Goal: Find specific page/section: Find specific page/section

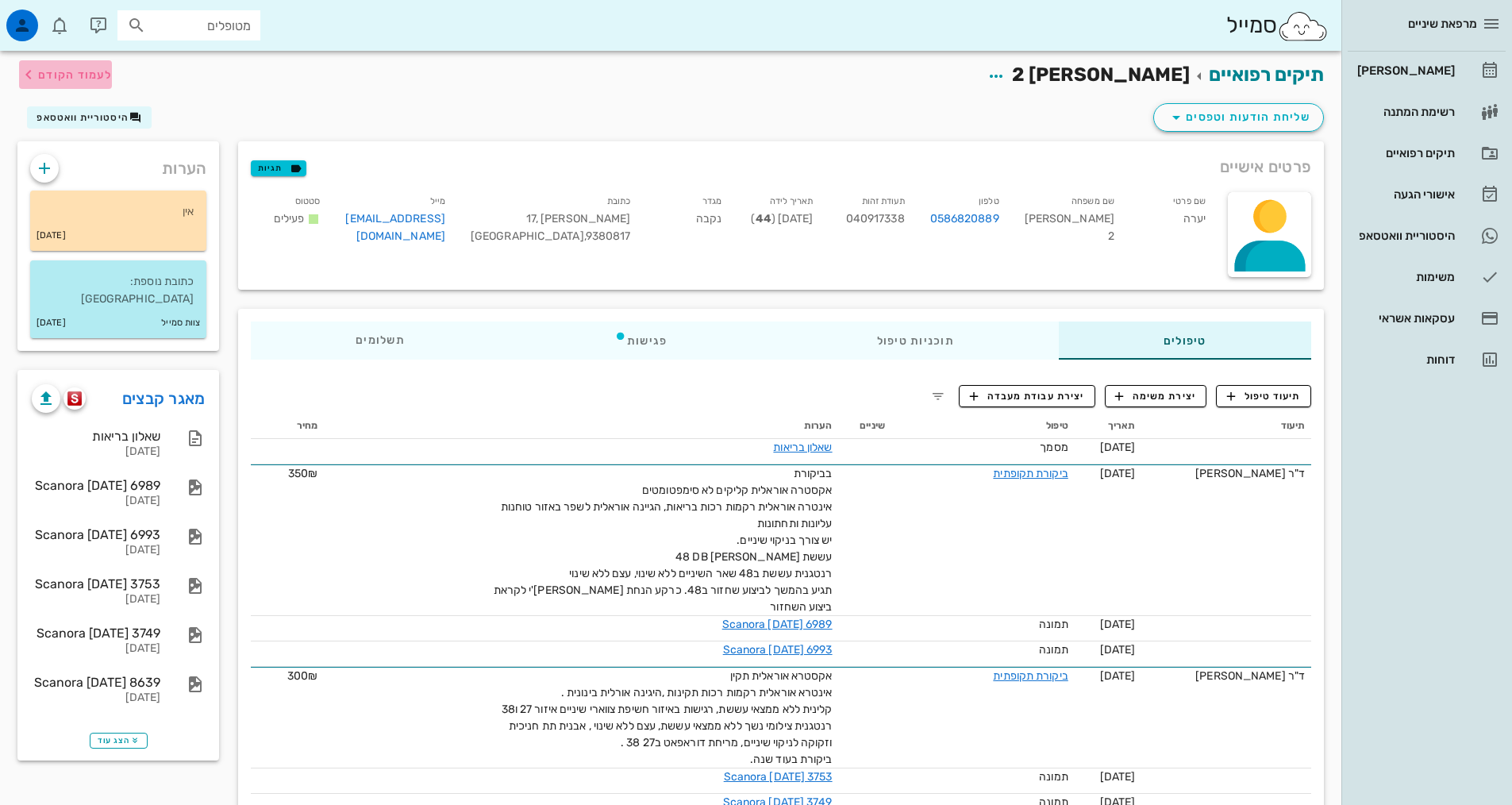
click at [91, 76] on span "לעמוד הקודם" at bounding box center [75, 75] width 74 height 13
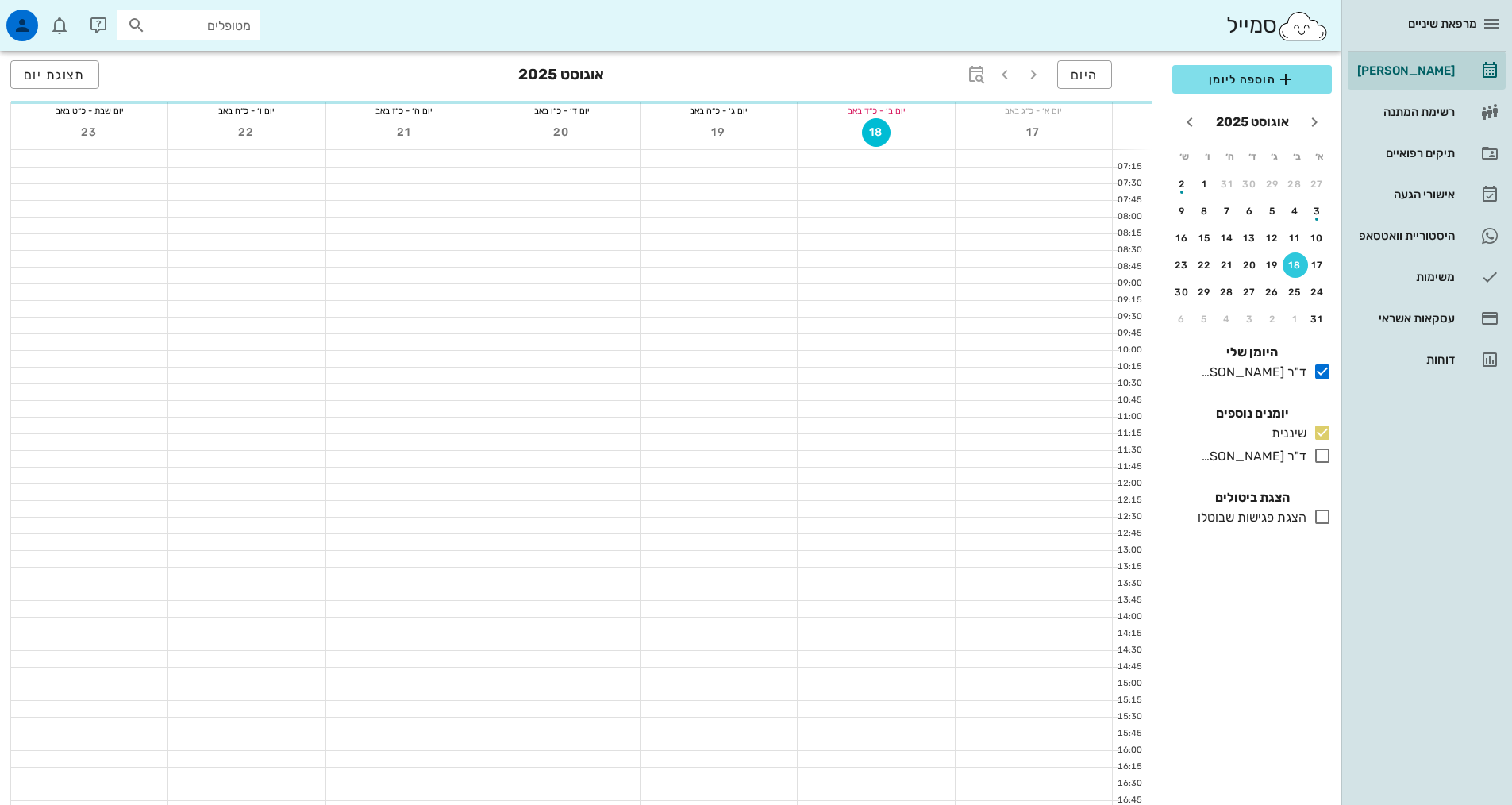
scroll to position [238, 0]
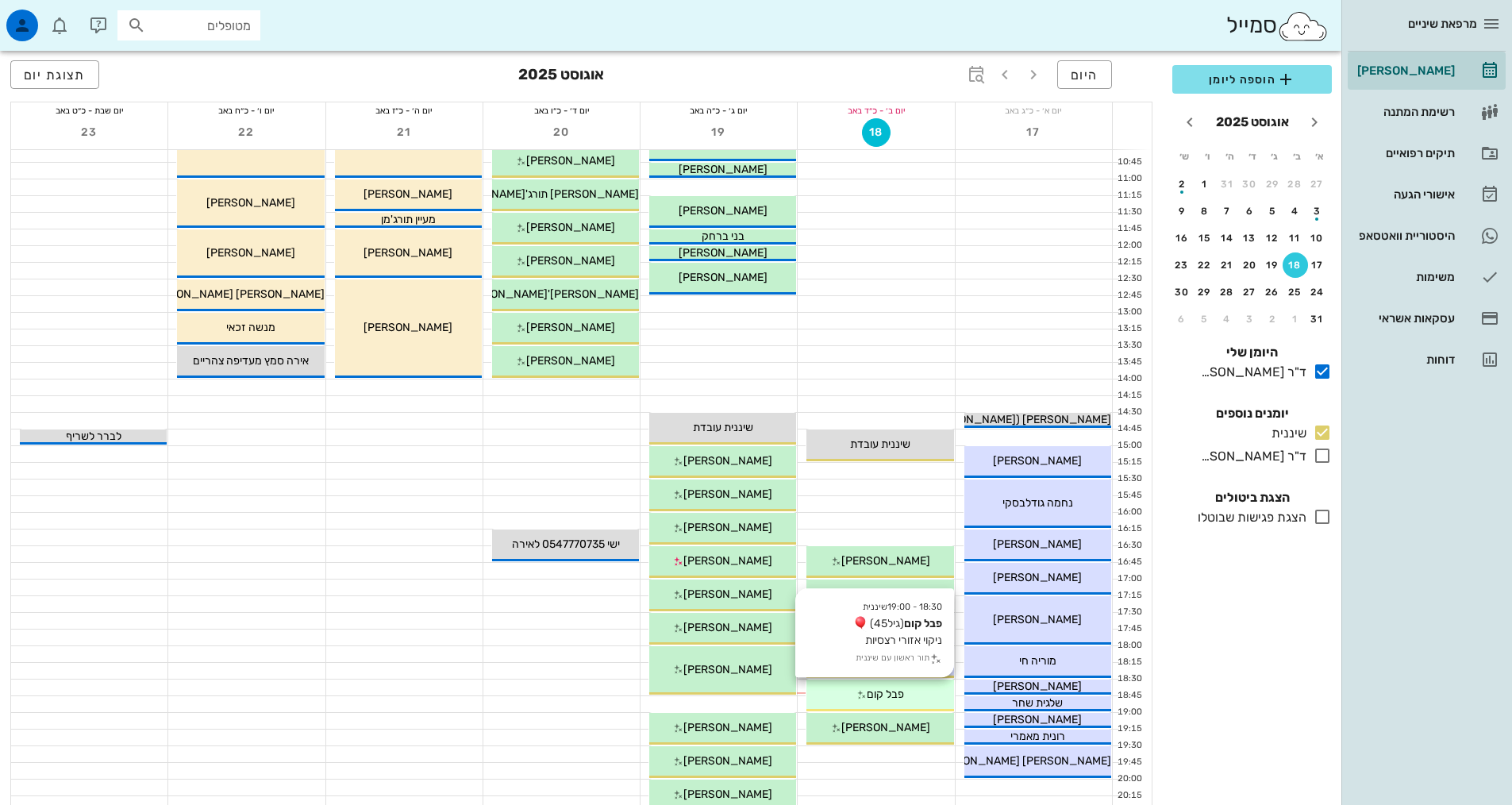
click at [912, 697] on div "פבל קום" at bounding box center [879, 694] width 147 height 17
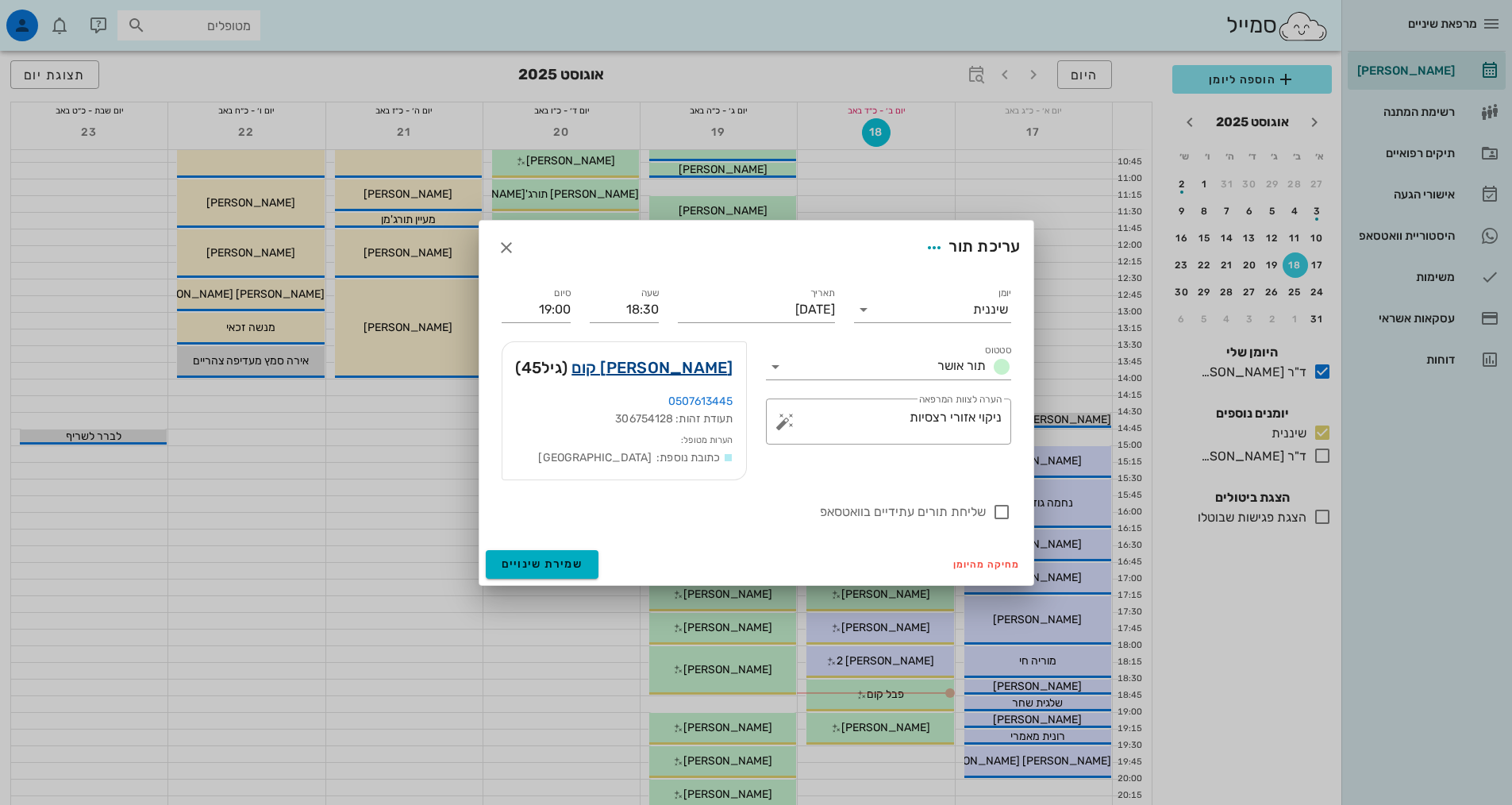
click at [693, 379] on link "[PERSON_NAME] קום" at bounding box center [652, 367] width 161 height 25
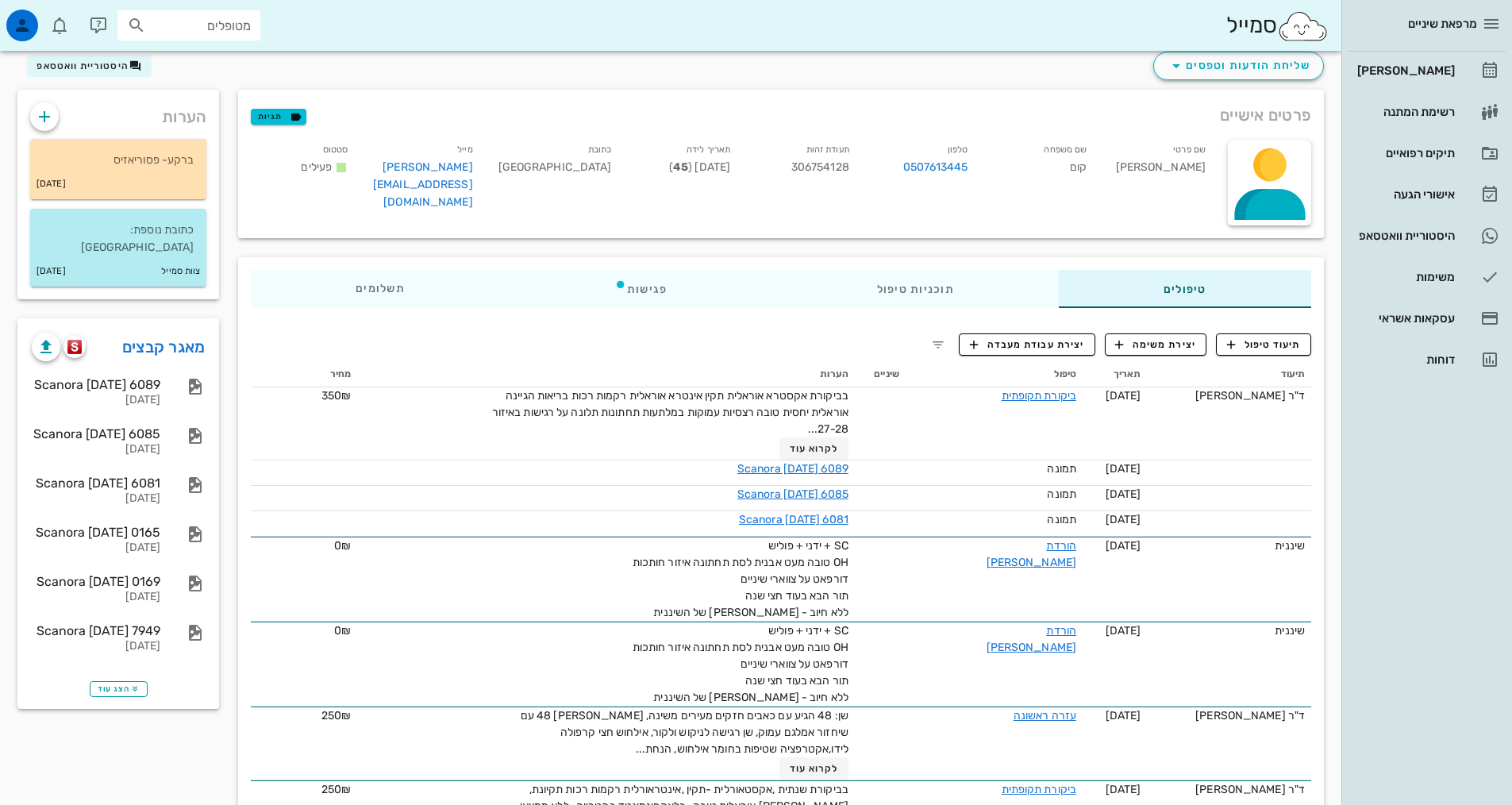
scroll to position [79, 0]
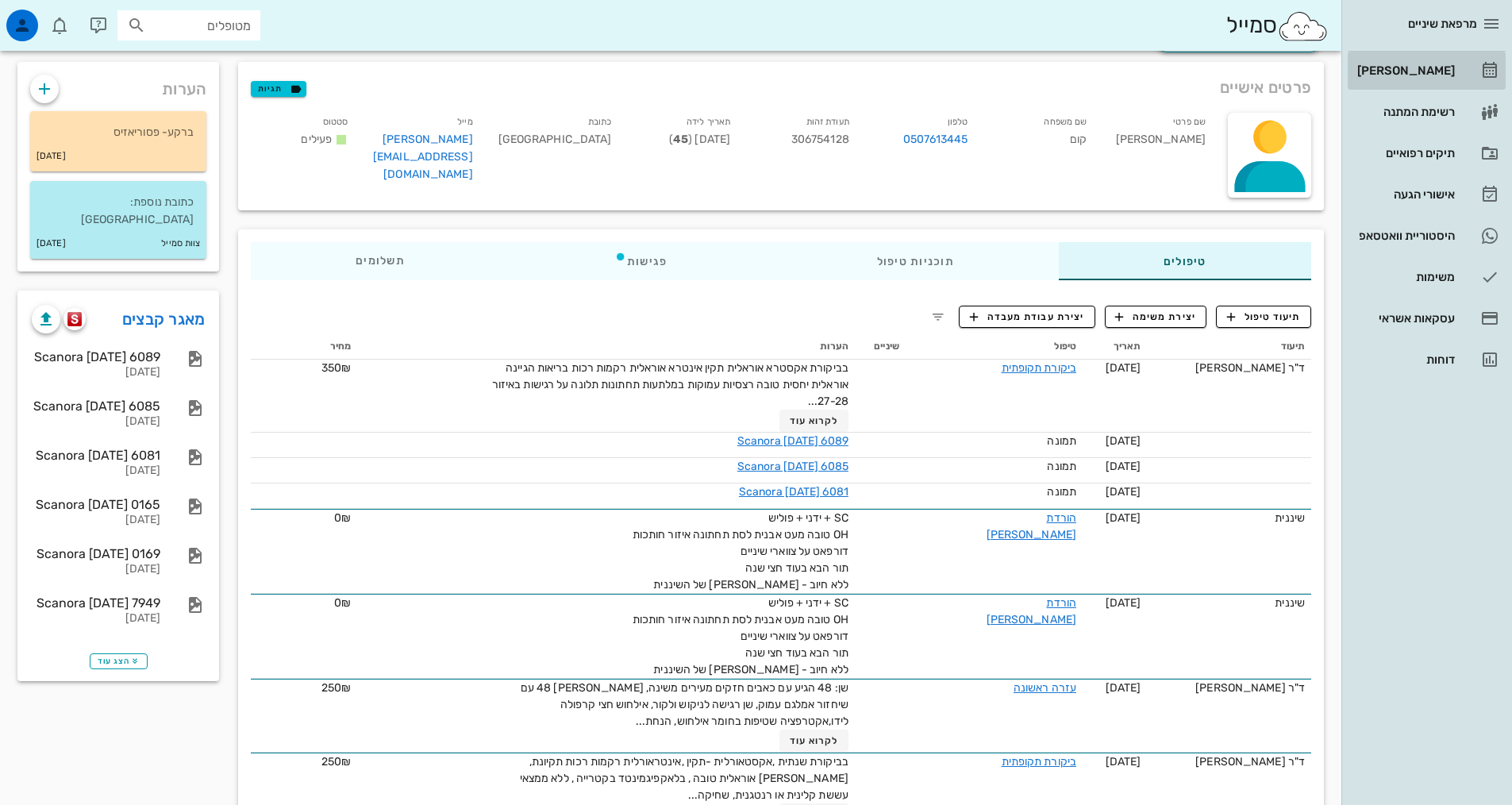
click at [1449, 80] on div "[PERSON_NAME]" at bounding box center [1404, 70] width 101 height 25
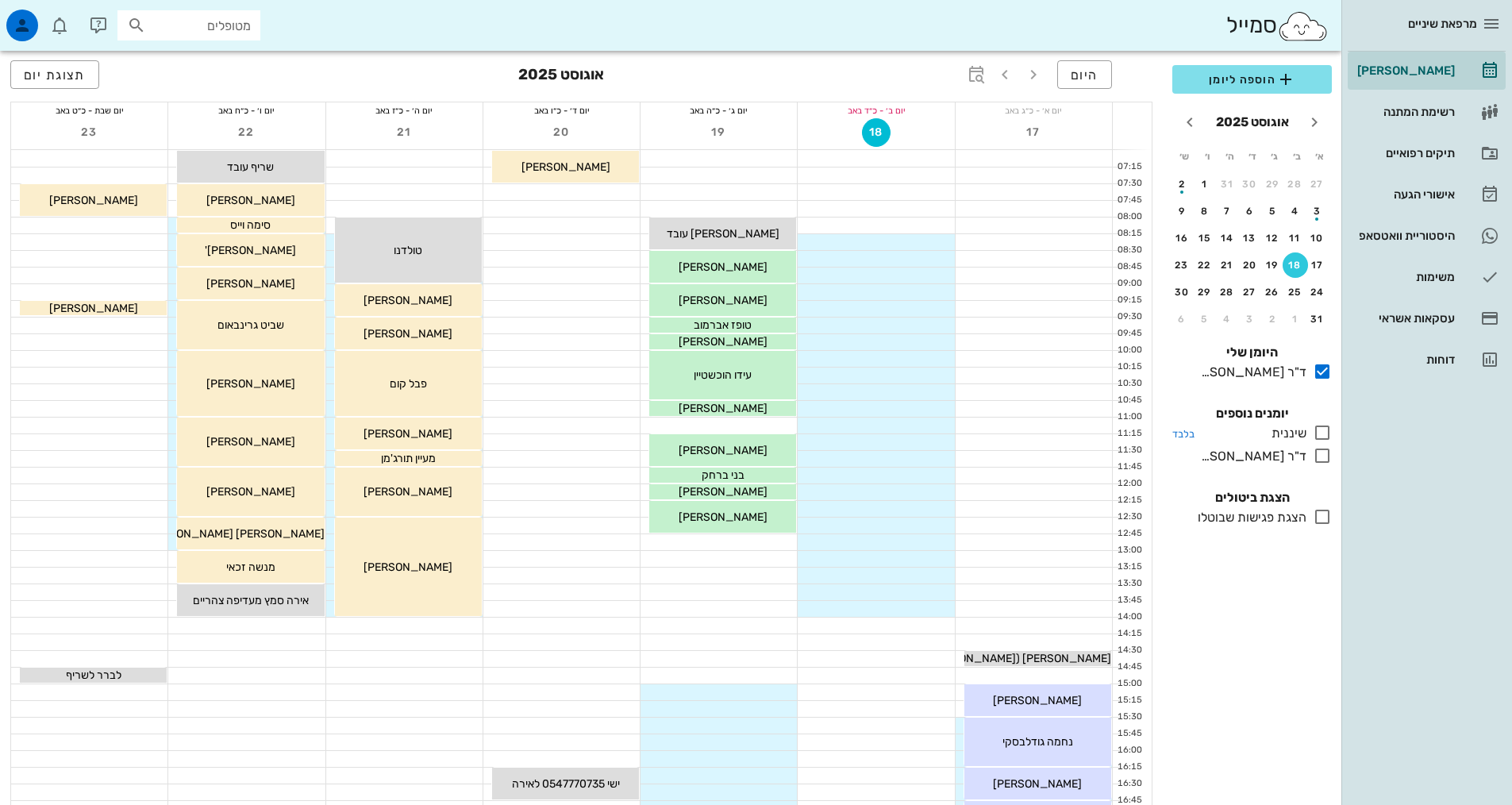
click at [1324, 439] on icon at bounding box center [1321, 431] width 19 height 19
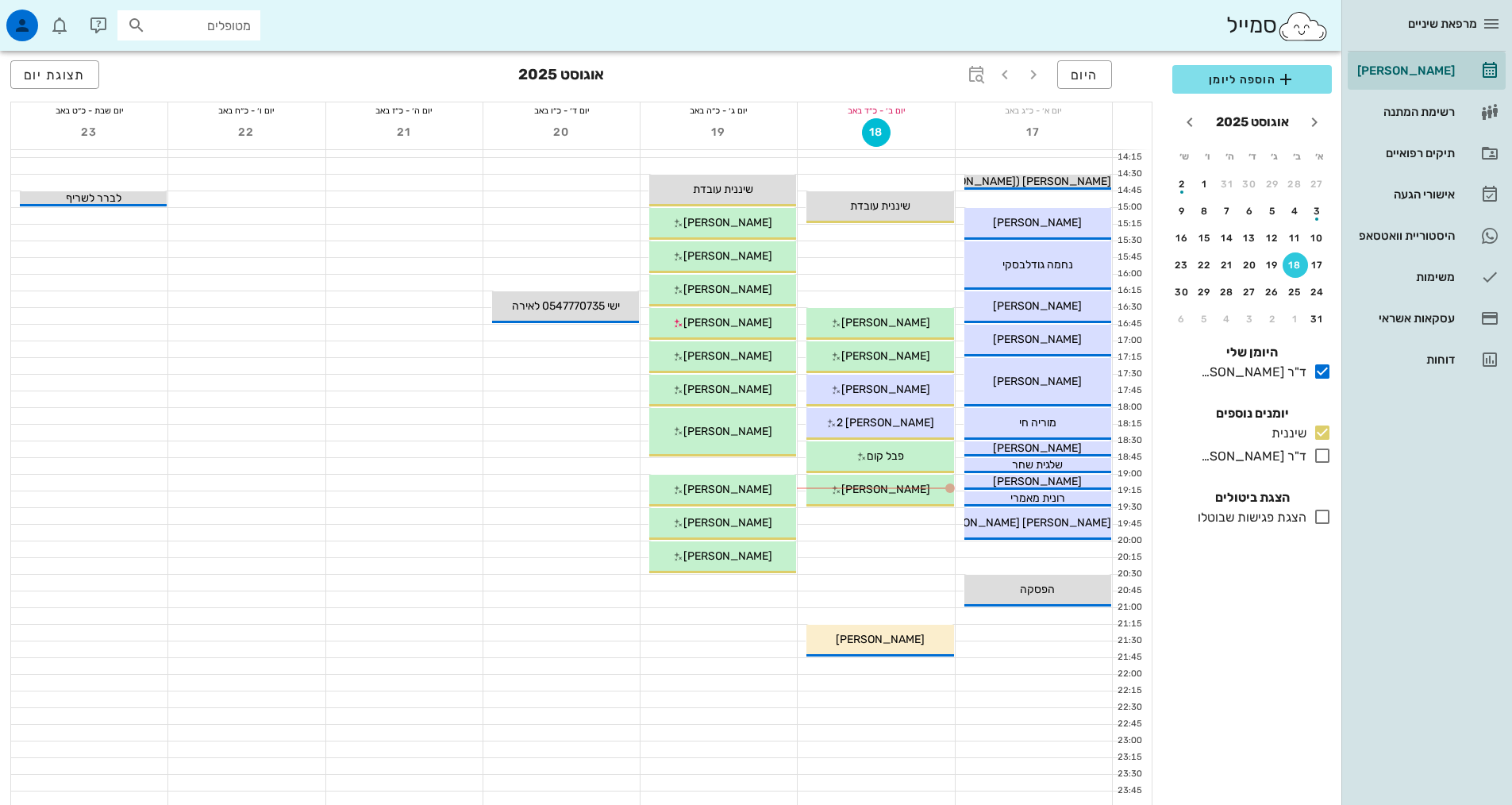
scroll to position [479, 0]
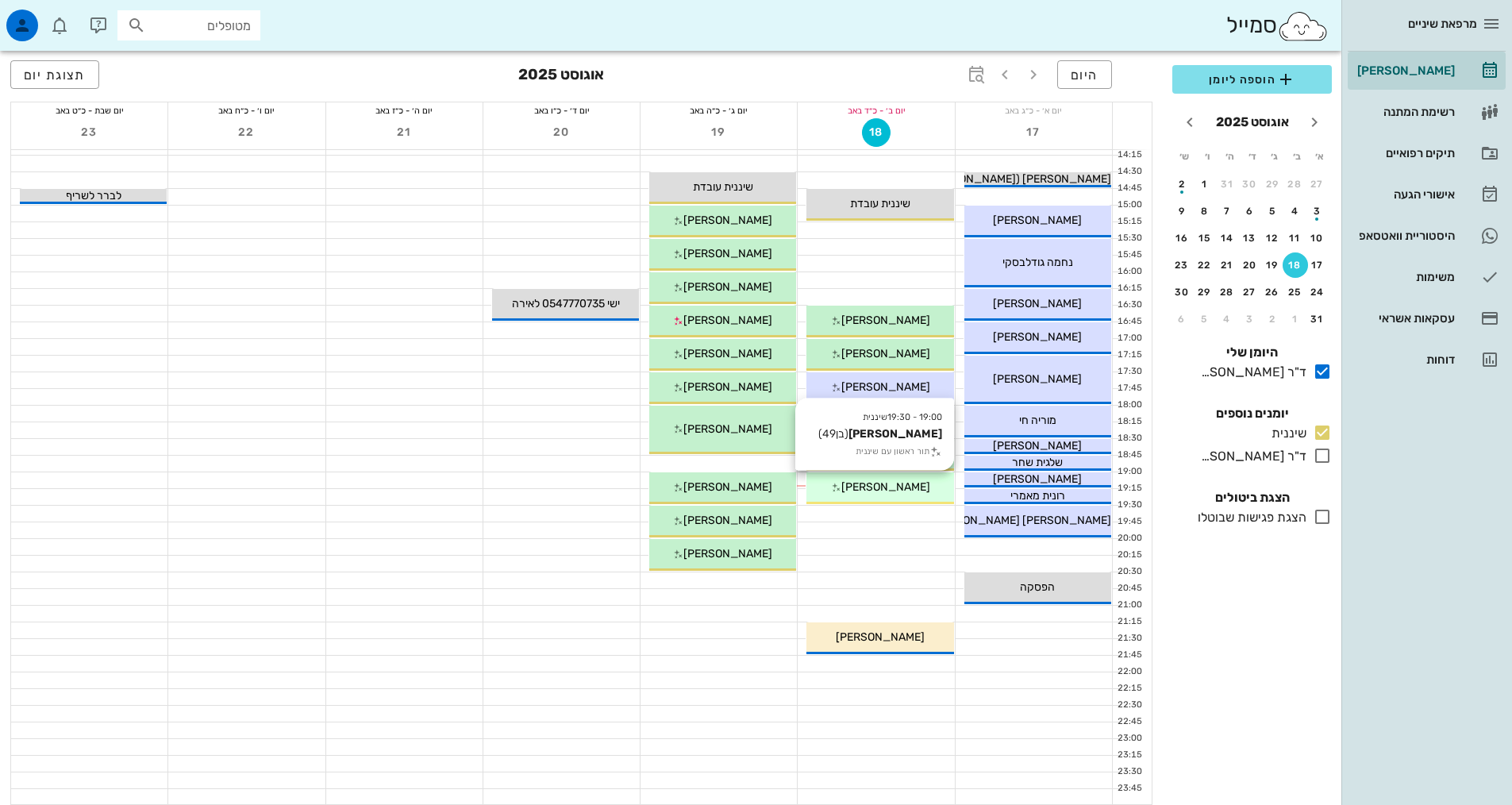
click at [914, 499] on div "19:00 - 19:30 שיננית [PERSON_NAME] (בן 49 ) תור ראשון עם שיננית [PERSON_NAME]" at bounding box center [879, 489] width 147 height 32
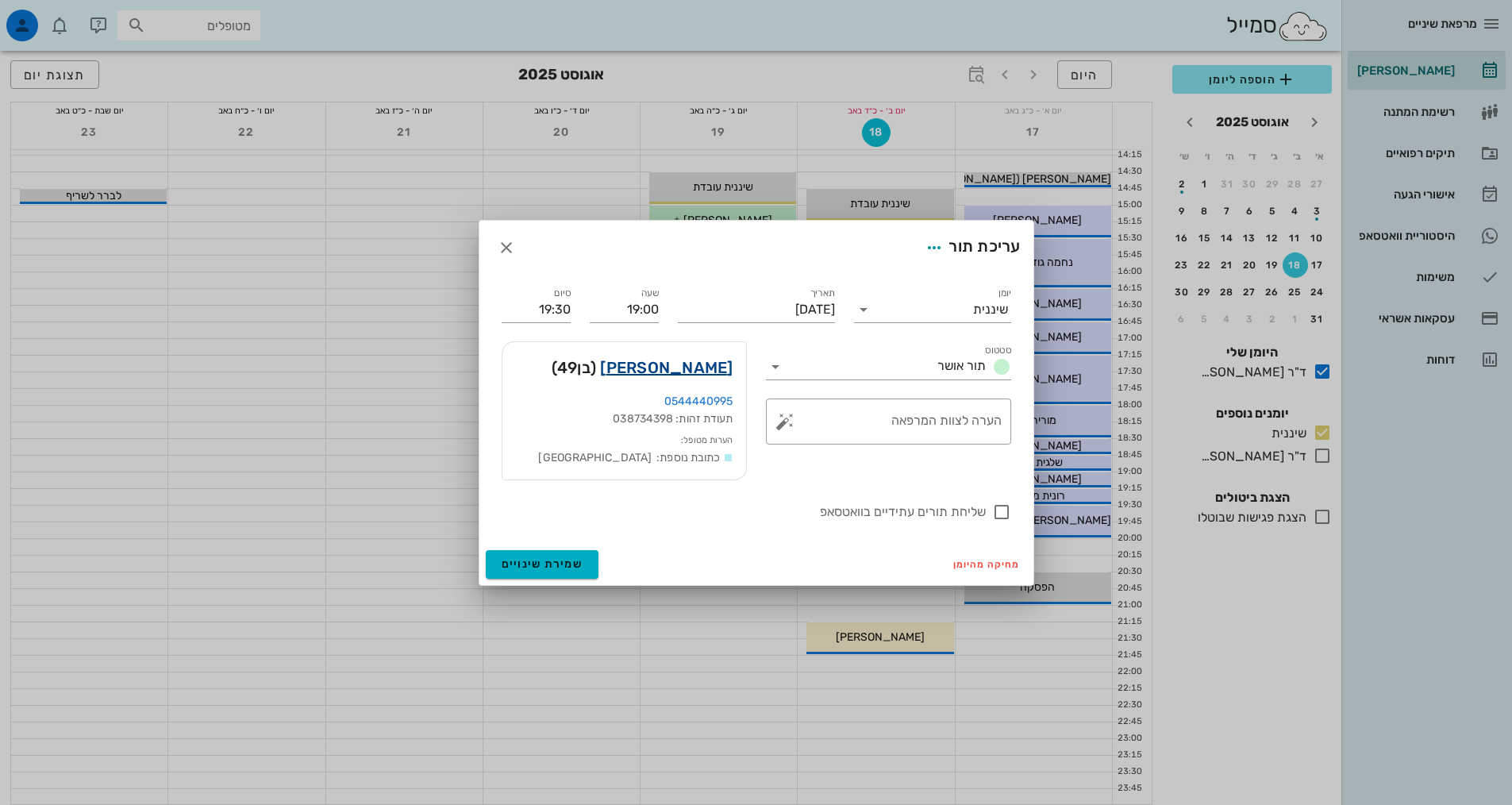
click at [702, 371] on link "[PERSON_NAME]" at bounding box center [666, 367] width 133 height 25
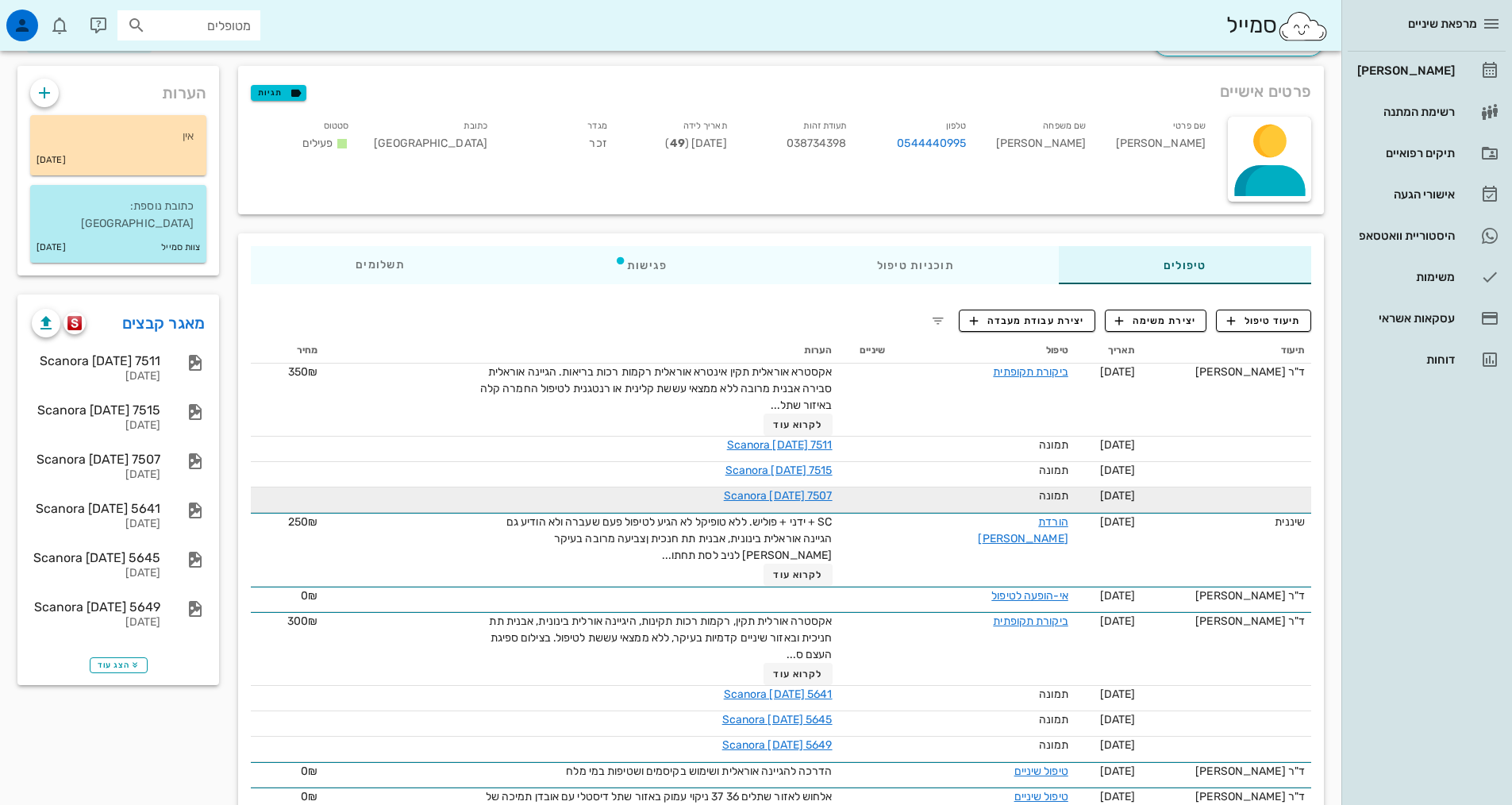
scroll to position [159, 0]
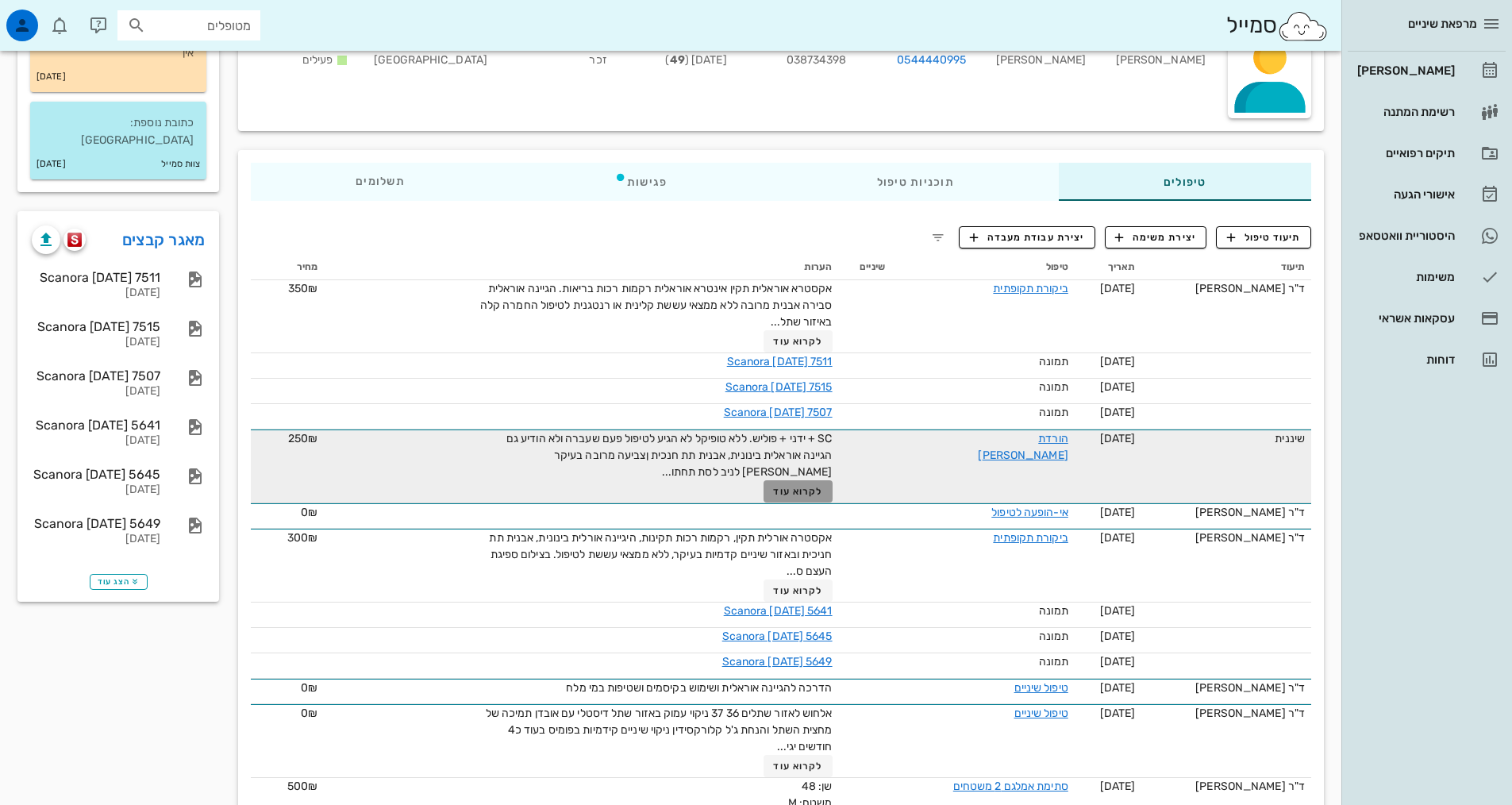
click at [798, 495] on span "לקרוא עוד" at bounding box center [797, 491] width 49 height 11
